Goal: Task Accomplishment & Management: Use online tool/utility

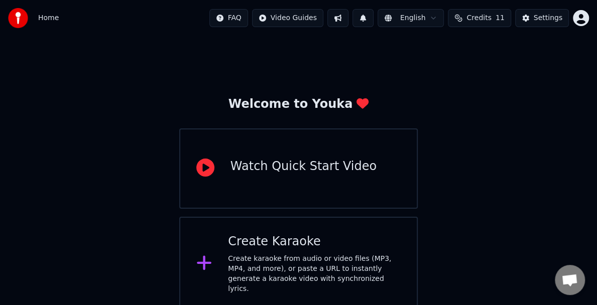
click at [293, 247] on div "Create Karaoke" at bounding box center [314, 242] width 173 height 16
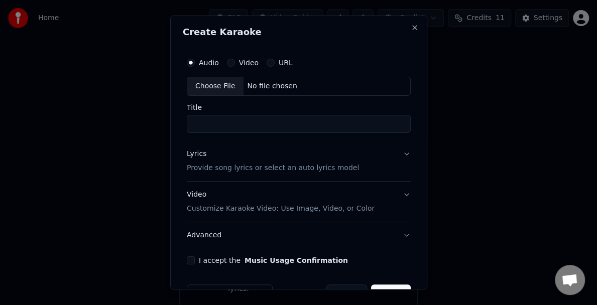
click at [211, 87] on div "Choose File" at bounding box center [215, 86] width 56 height 18
click at [244, 128] on input "Title" at bounding box center [299, 124] width 224 height 18
type input "**********"
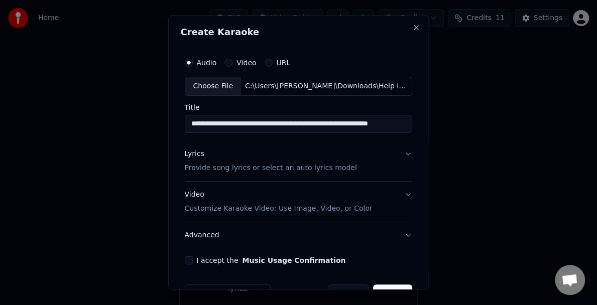
click at [398, 151] on button "Lyrics Provide song lyrics or select an auto lyrics model" at bounding box center [299, 161] width 228 height 40
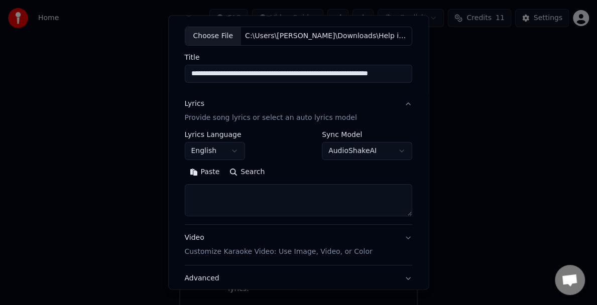
scroll to position [100, 0]
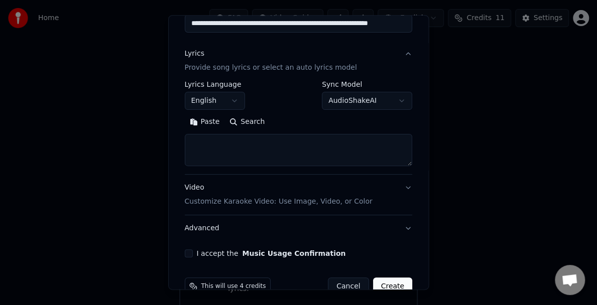
click at [396, 99] on button "AudioShakeAI" at bounding box center [367, 101] width 90 height 18
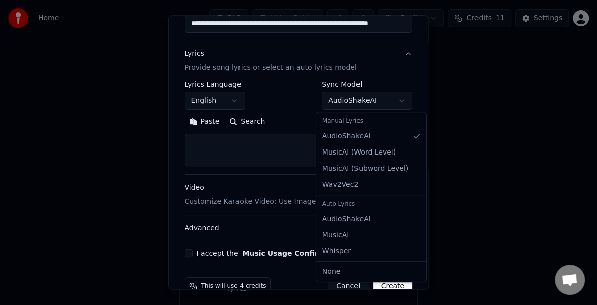
select select "**********"
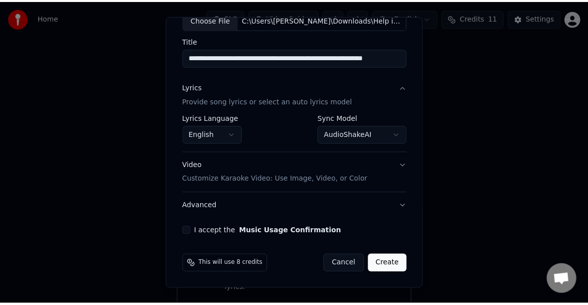
scroll to position [66, 0]
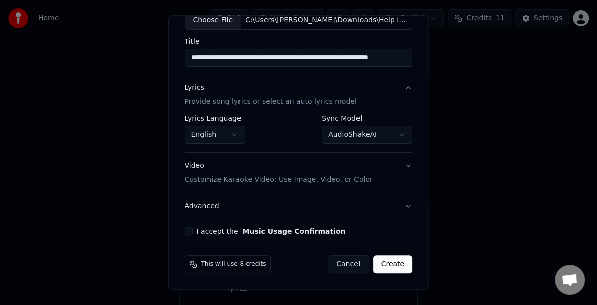
click at [187, 231] on button "I accept the Music Usage Confirmation" at bounding box center [189, 231] width 8 height 8
click at [392, 265] on button "Create" at bounding box center [393, 265] width 40 height 18
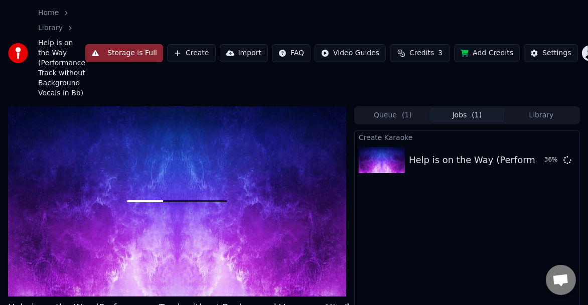
click at [190, 100] on div "Home Library Help is on the Way (Performance Track without Background Vocals in…" at bounding box center [294, 53] width 588 height 106
click at [106, 52] on button "Storage is Full" at bounding box center [124, 53] width 78 height 18
click at [132, 53] on button "Storage is Full" at bounding box center [124, 53] width 78 height 18
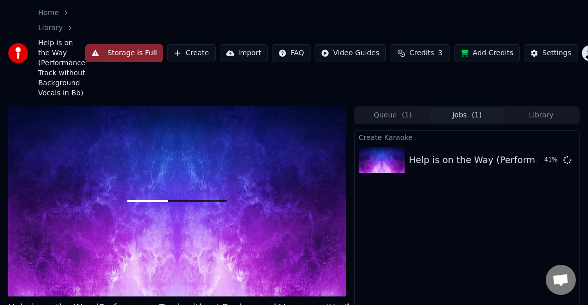
click at [221, 105] on div "Home Library Help is on the Way (Performance Track without Background Vocals in…" at bounding box center [294, 53] width 588 height 106
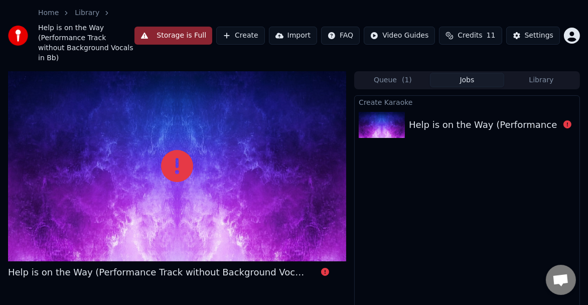
click at [165, 31] on button "Storage is Full" at bounding box center [174, 36] width 78 height 18
click at [55, 37] on span "Help is on the Way (Performance Track without Background Vocals in Bb)" at bounding box center [86, 43] width 96 height 40
